Goal: Transaction & Acquisition: Purchase product/service

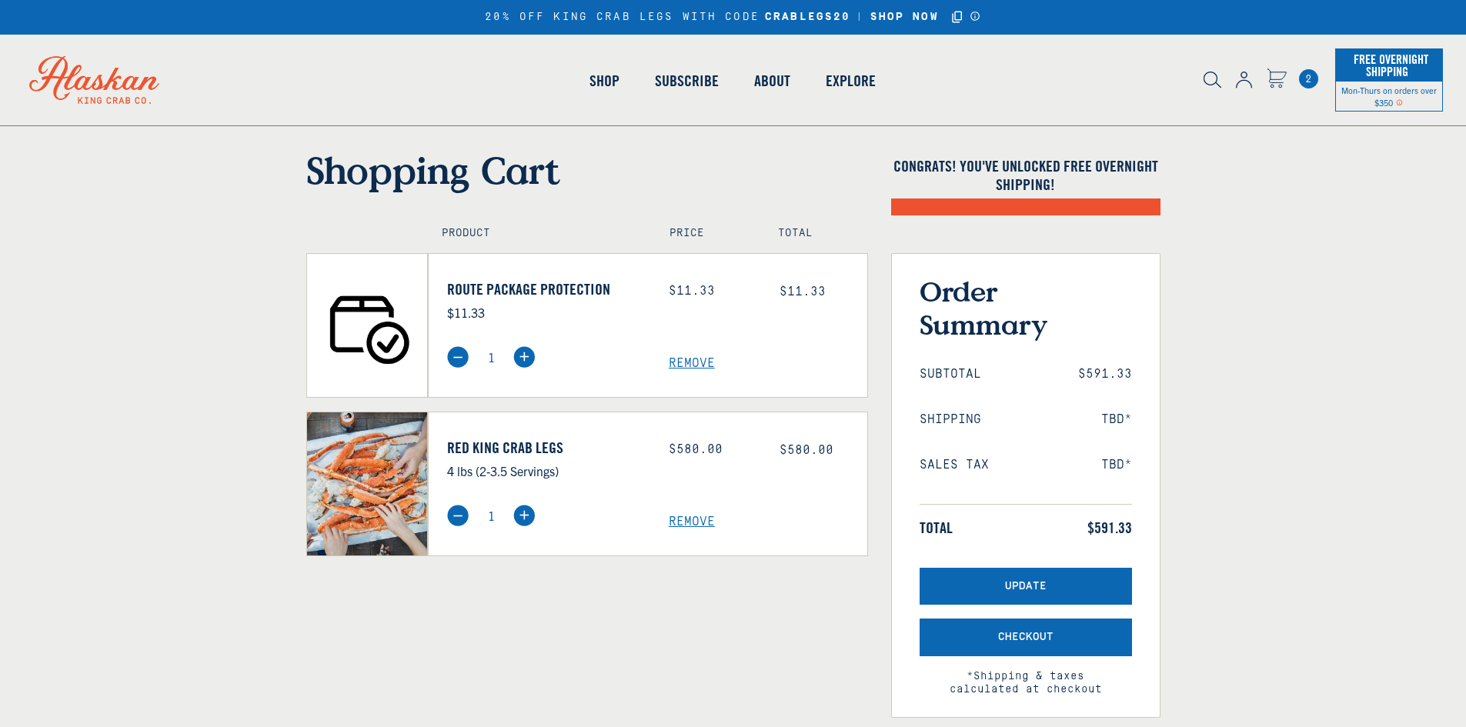
select select "40826592231503"
select select "40826730905679"
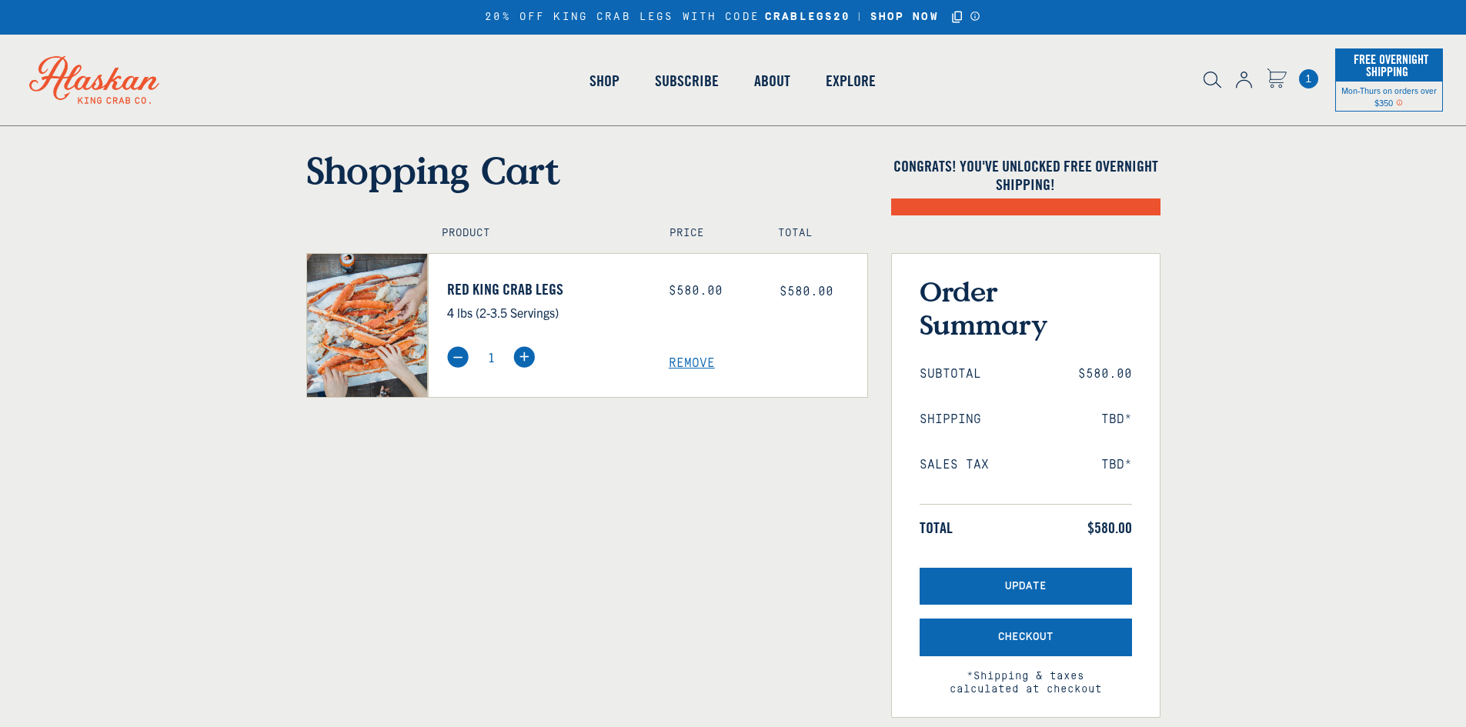
select select "40826592231503"
select select "40826730905679"
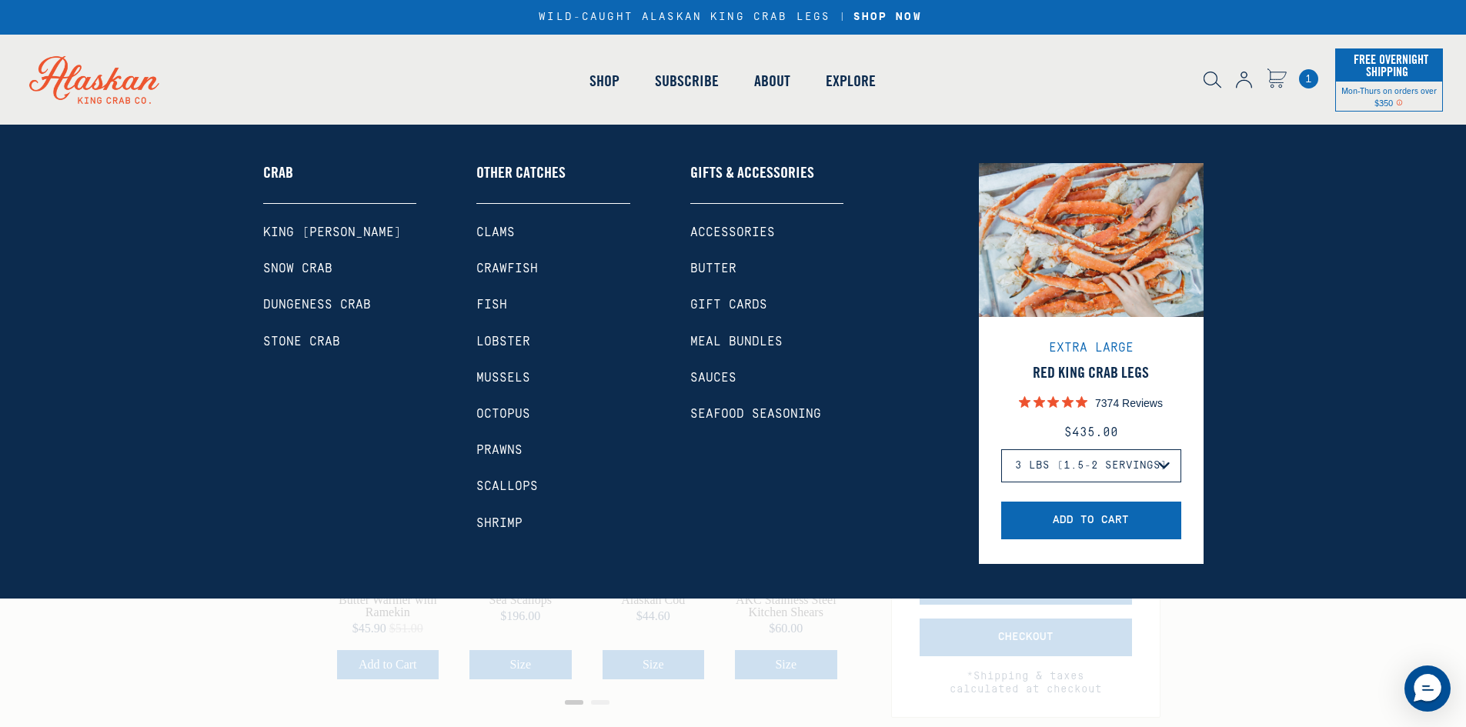
click at [319, 229] on link "King [PERSON_NAME]" at bounding box center [340, 233] width 154 height 15
